Goal: Obtain resource: Obtain resource

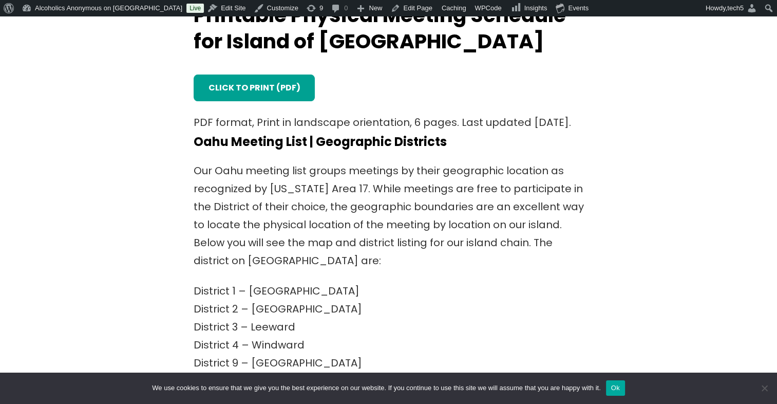
scroll to position [205, 0]
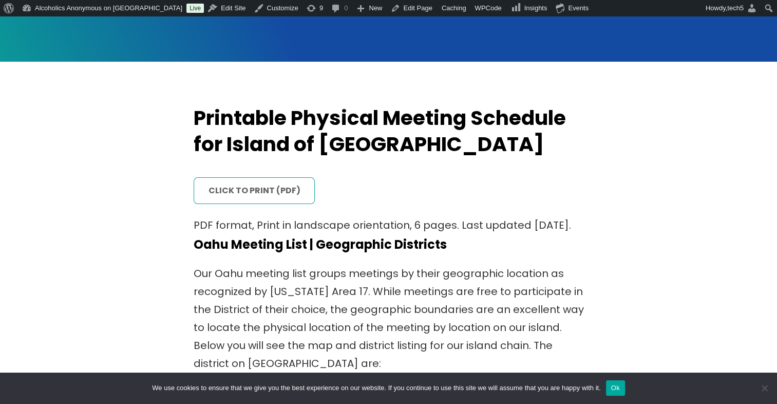
click at [244, 190] on link "click to print (PDF)" at bounding box center [255, 190] width 122 height 27
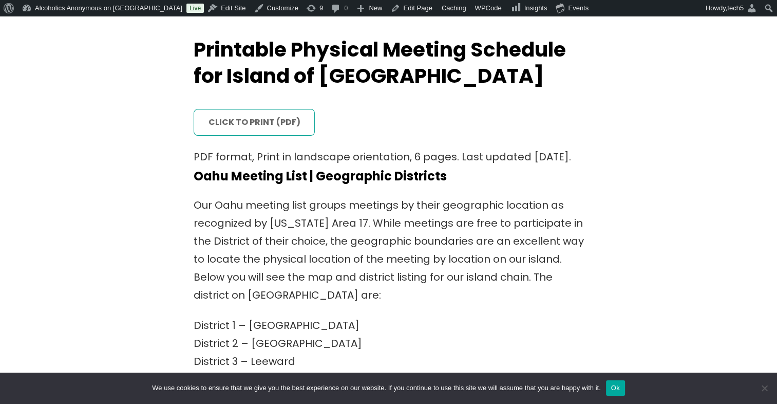
scroll to position [376, 0]
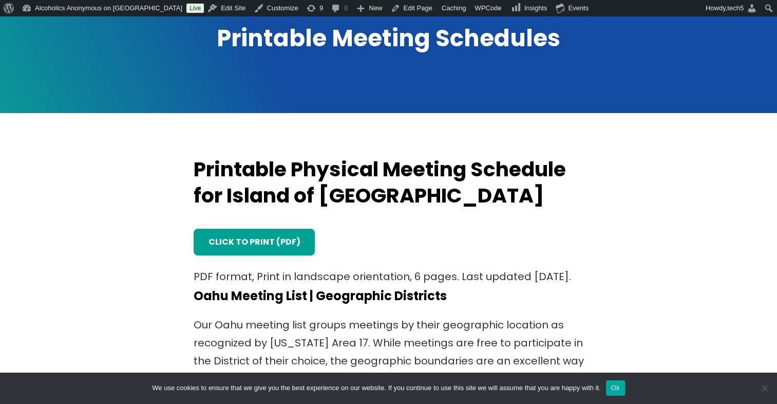
scroll to position [137, 0]
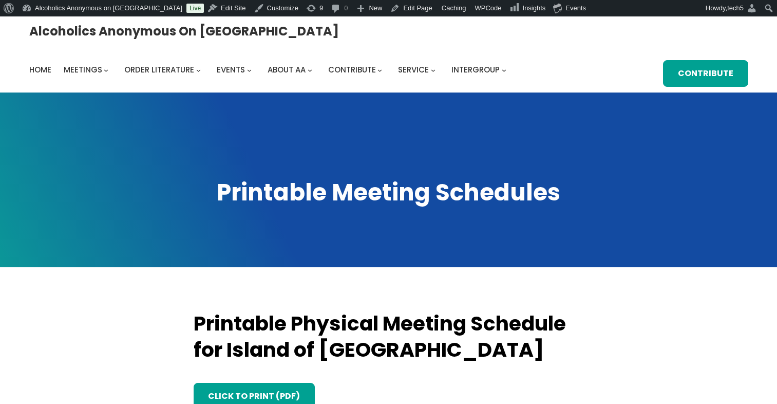
scroll to position [137, 0]
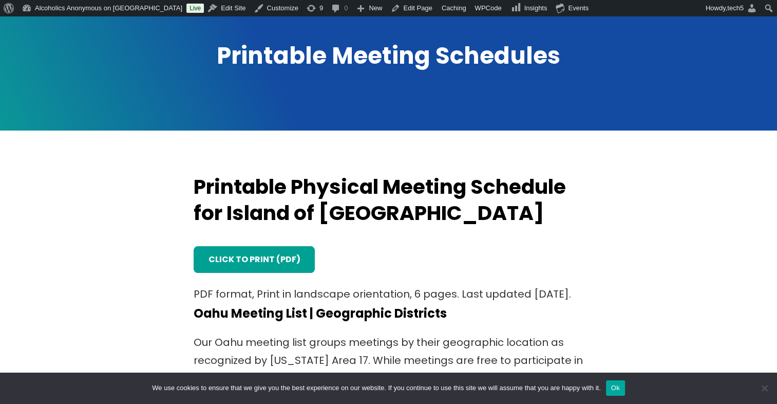
scroll to position [154, 0]
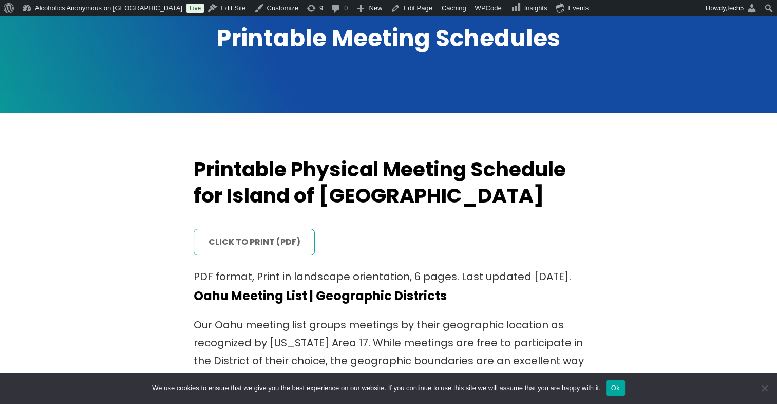
click at [270, 244] on link "click to print (PDF)" at bounding box center [255, 242] width 122 height 27
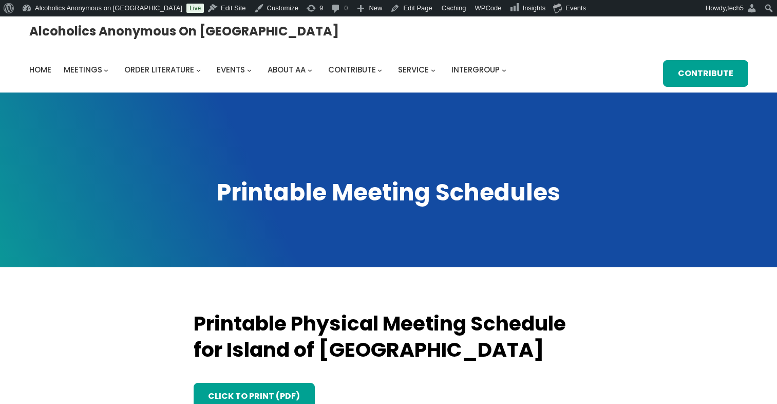
scroll to position [154, 0]
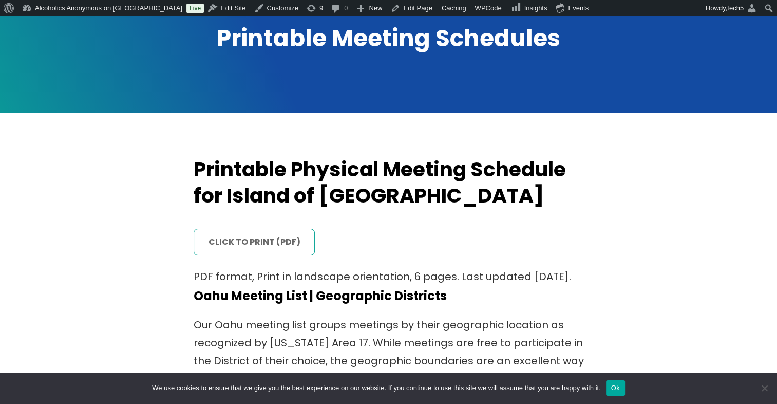
click at [253, 236] on link "click to print (PDF)" at bounding box center [255, 242] width 122 height 27
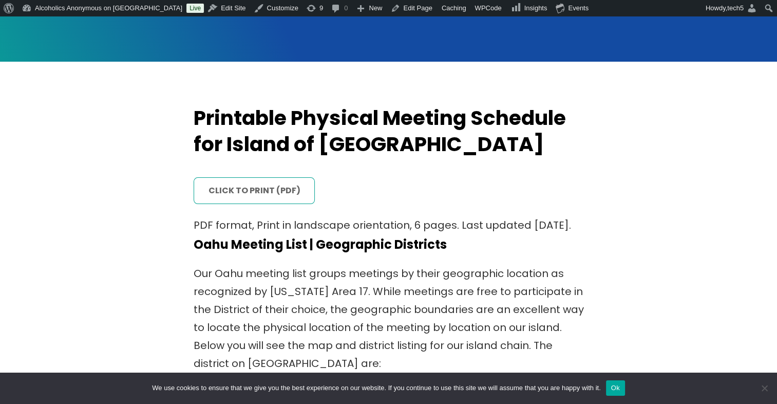
scroll to position [171, 0]
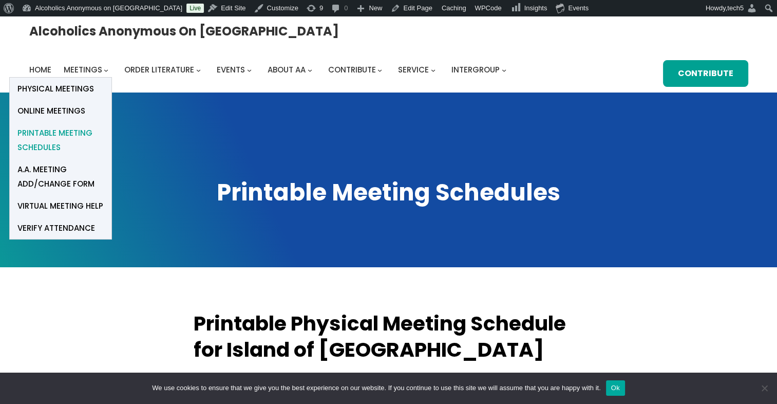
click at [104, 126] on span "Printable Meeting Schedules" at bounding box center [60, 140] width 86 height 29
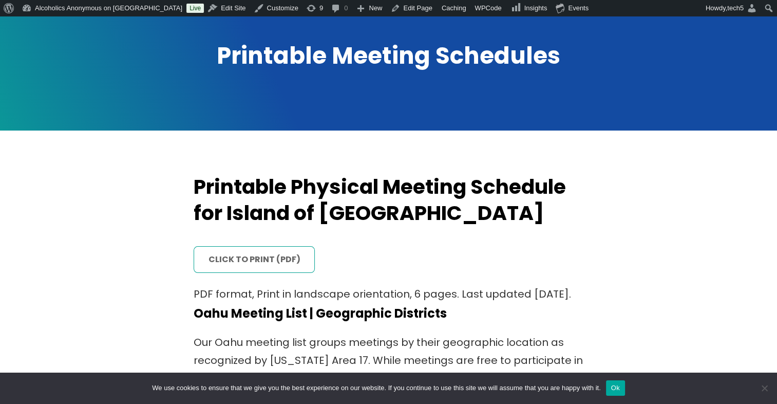
scroll to position [205, 0]
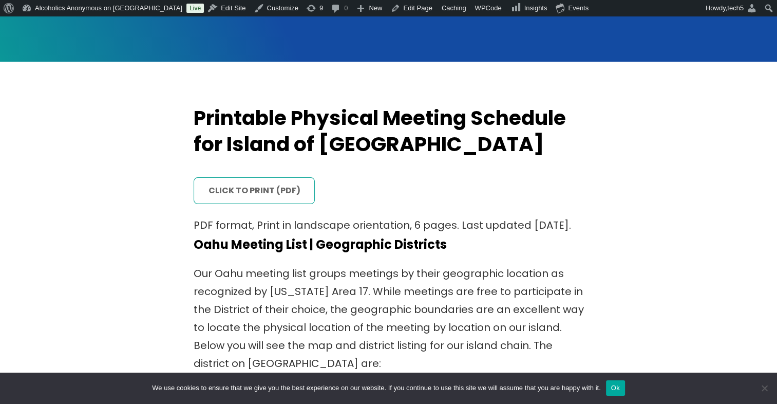
click at [246, 187] on link "click to print (PDF)" at bounding box center [255, 190] width 122 height 27
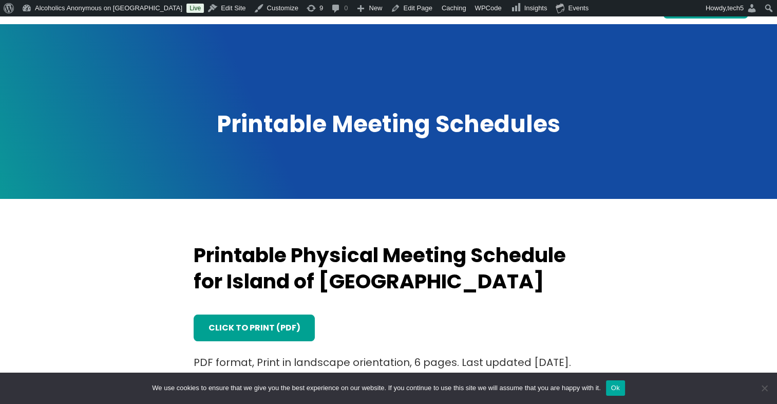
scroll to position [103, 0]
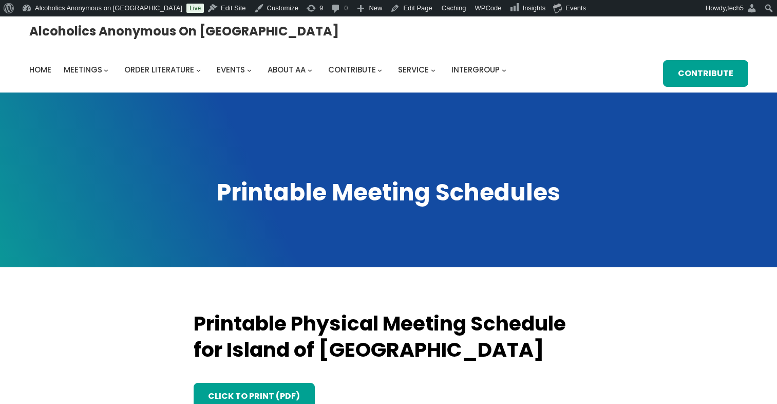
scroll to position [103, 0]
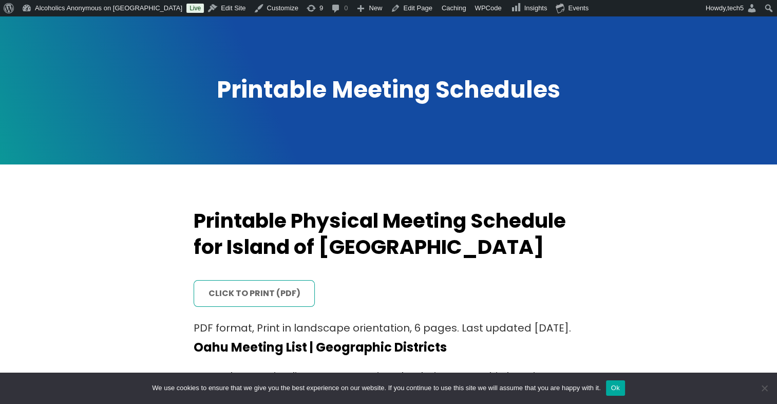
click at [247, 295] on link "click to print (PDF)" at bounding box center [255, 293] width 122 height 27
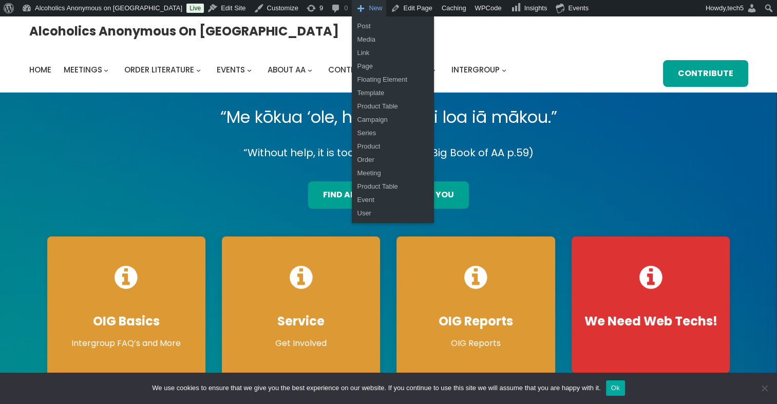
click at [355, 7] on span "Toolbar" at bounding box center [360, 7] width 10 height 14
click at [352, 39] on link "Media" at bounding box center [393, 39] width 82 height 13
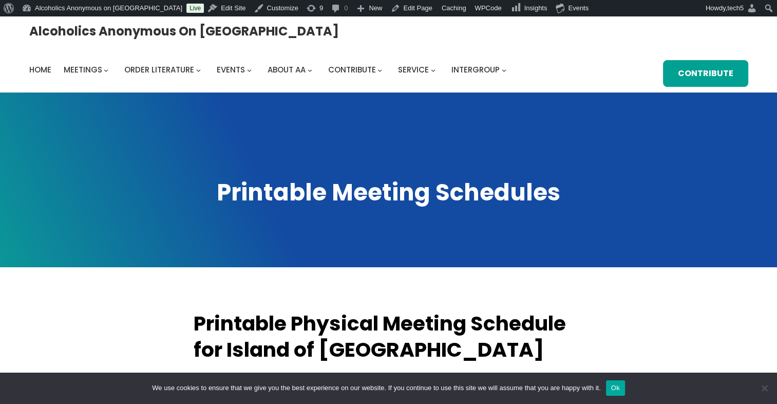
scroll to position [103, 0]
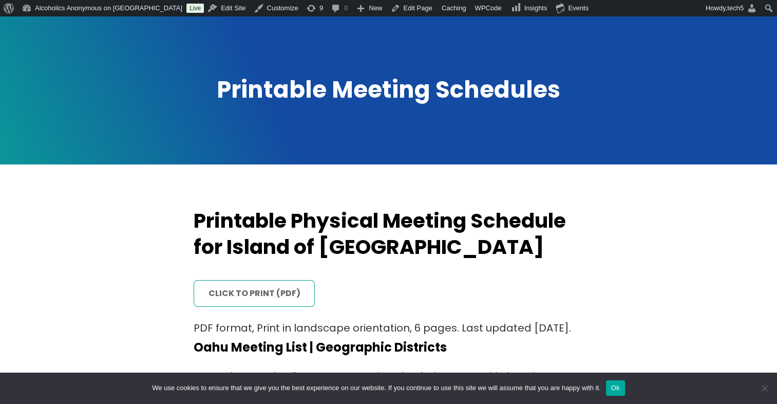
click at [252, 297] on link "click to print (PDF)" at bounding box center [255, 293] width 122 height 27
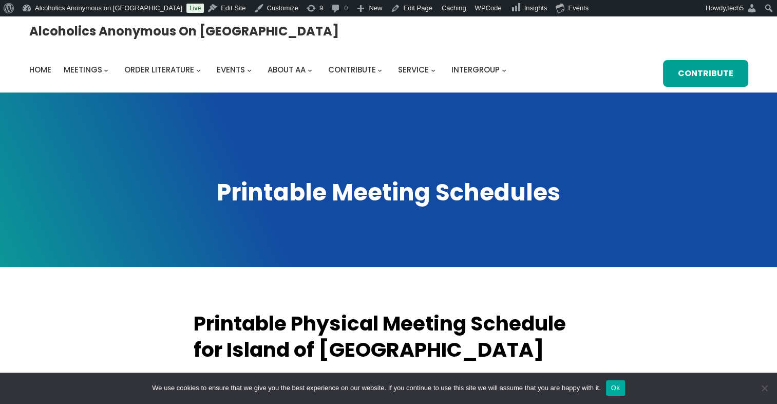
scroll to position [85, 0]
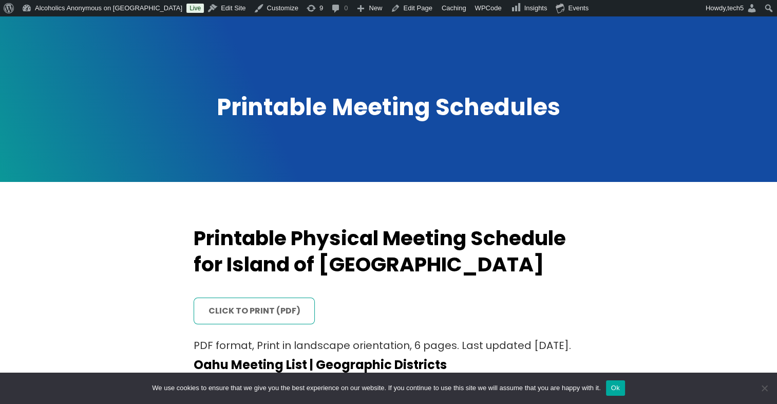
click at [246, 306] on link "click to print (PDF)" at bounding box center [255, 310] width 122 height 27
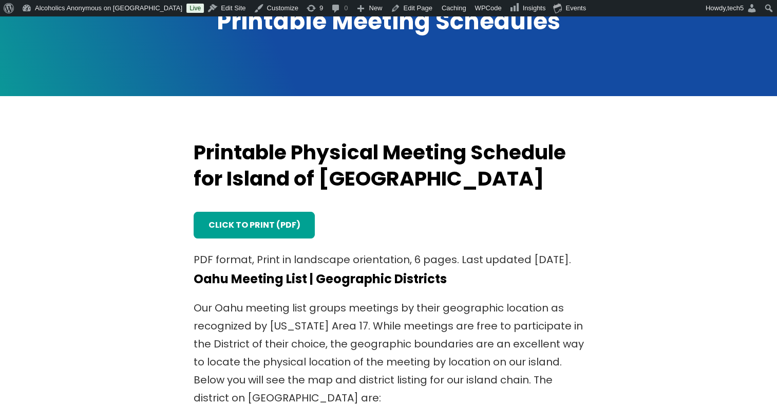
scroll to position [171, 0]
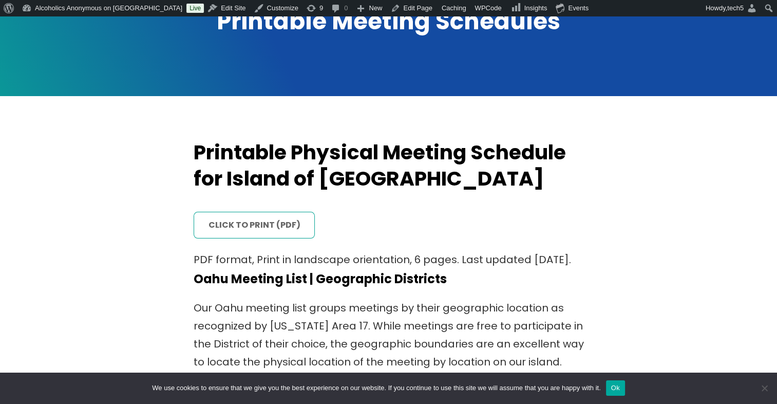
click at [206, 226] on link "click to print (PDF)" at bounding box center [255, 225] width 122 height 27
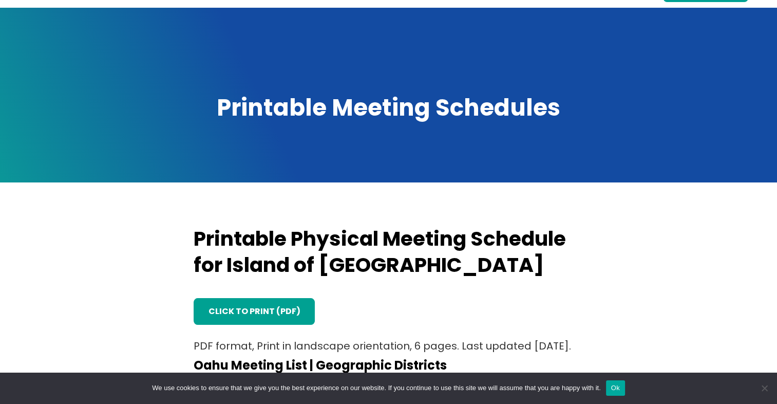
scroll to position [154, 0]
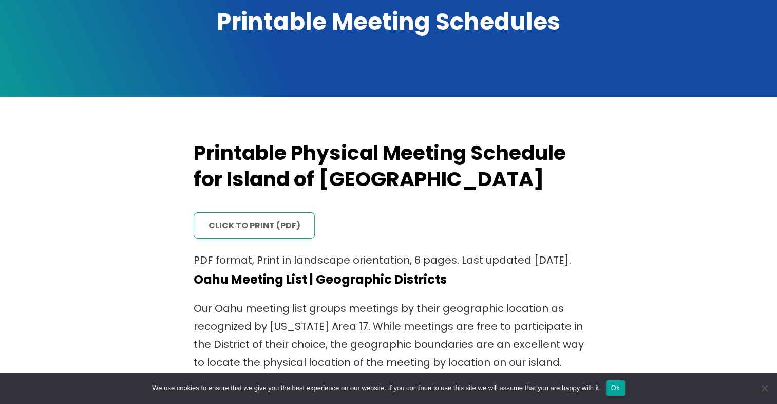
click at [257, 227] on link "click to print (PDF)" at bounding box center [255, 225] width 122 height 27
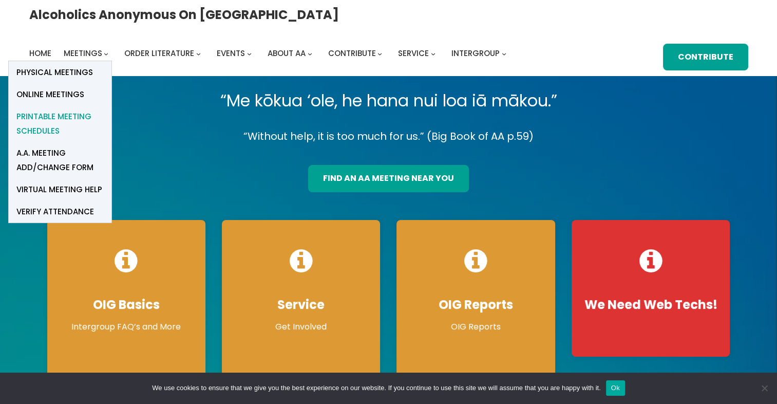
click at [104, 109] on span "Printable Meeting Schedules" at bounding box center [59, 123] width 87 height 29
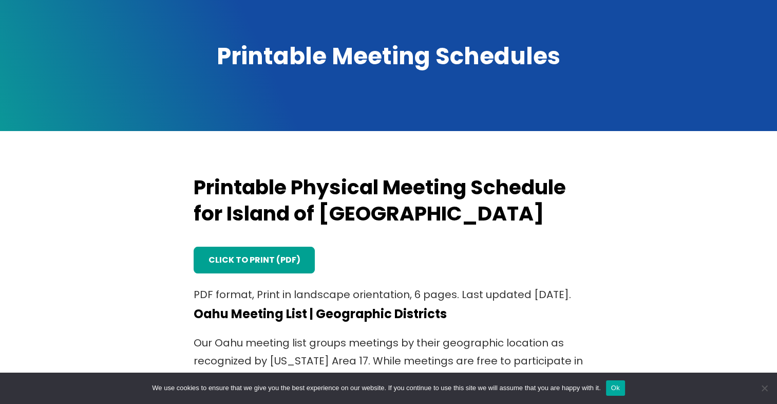
scroll to position [137, 0]
